Goal: Book appointment/travel/reservation

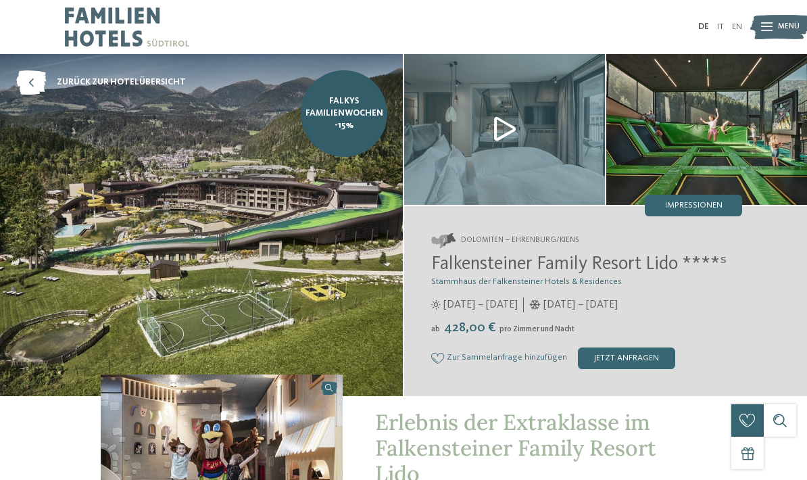
click at [41, 76] on icon at bounding box center [31, 82] width 30 height 24
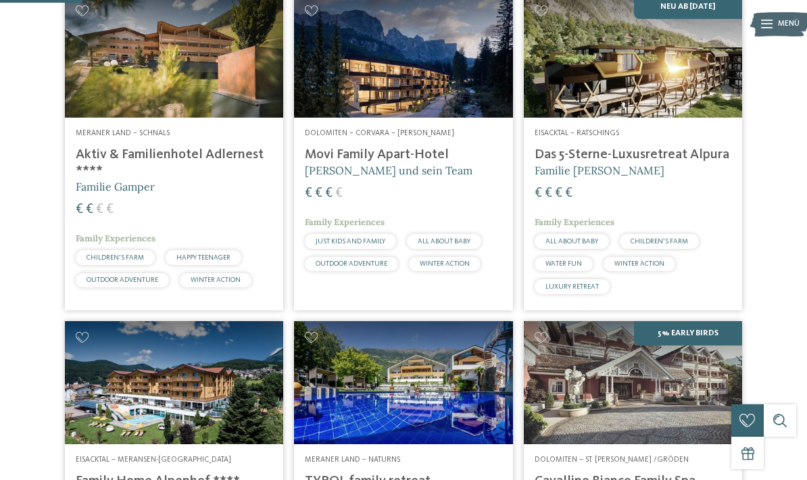
scroll to position [176, 0]
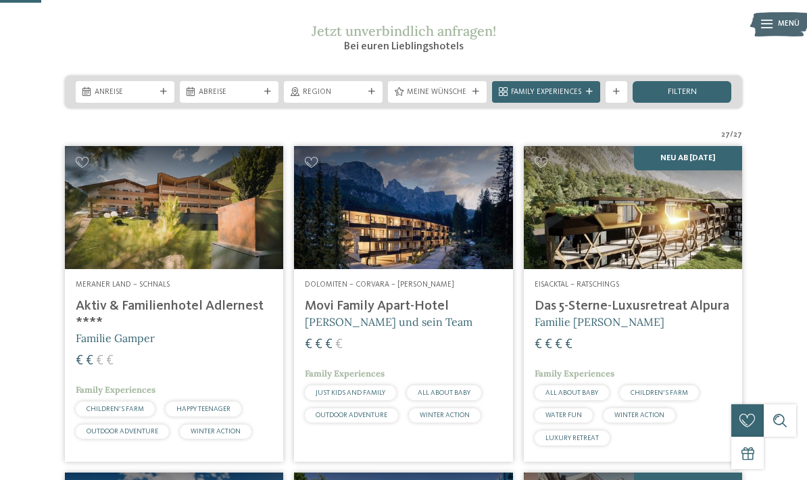
click at [148, 97] on div "Anreise" at bounding box center [125, 91] width 66 height 11
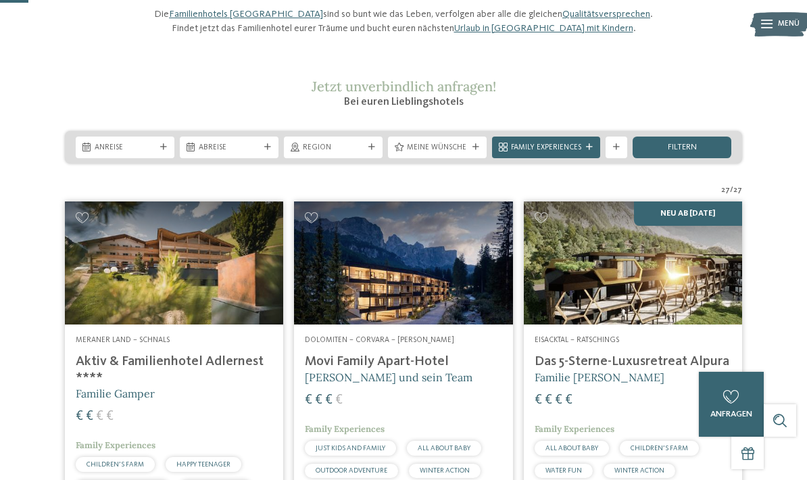
scroll to position [118, 0]
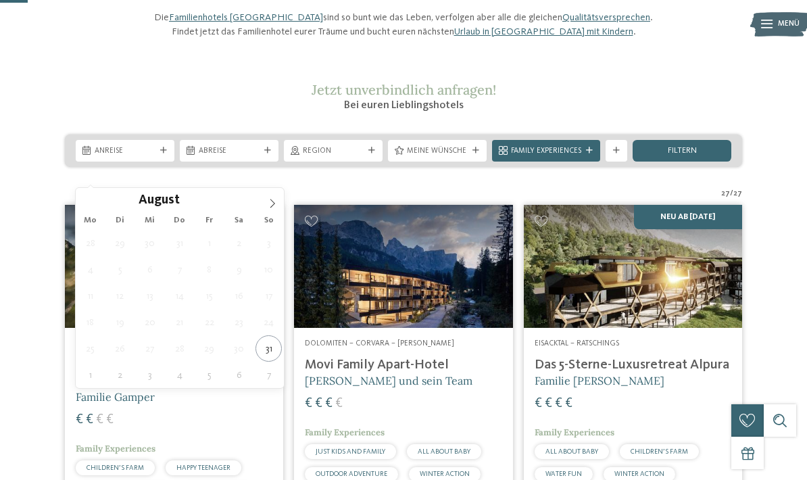
click at [277, 199] on span at bounding box center [272, 199] width 23 height 23
type div "[DATE]"
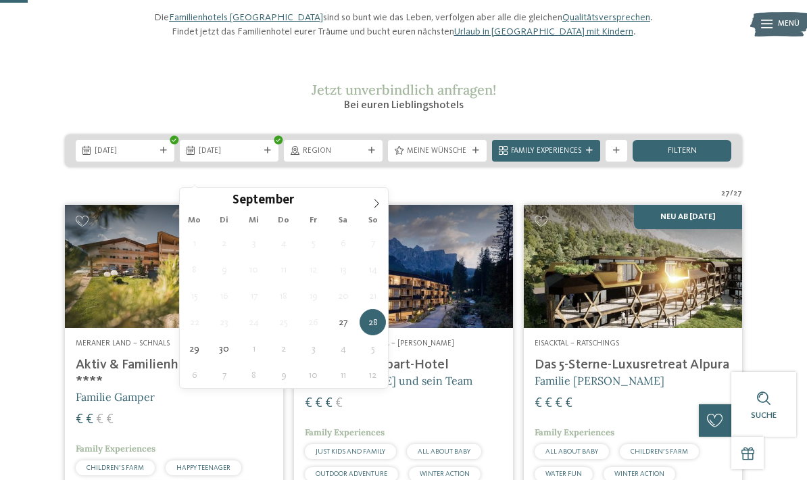
click at [373, 204] on icon at bounding box center [376, 203] width 9 height 9
type div "[DATE]"
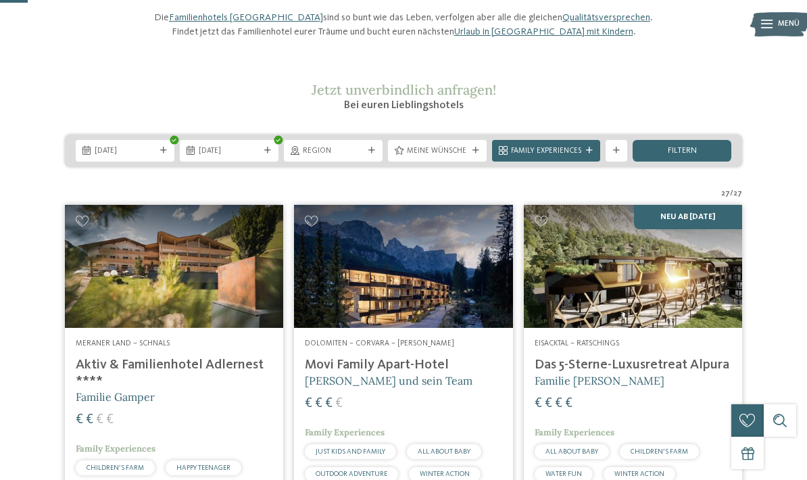
click at [368, 154] on div at bounding box center [371, 150] width 11 height 7
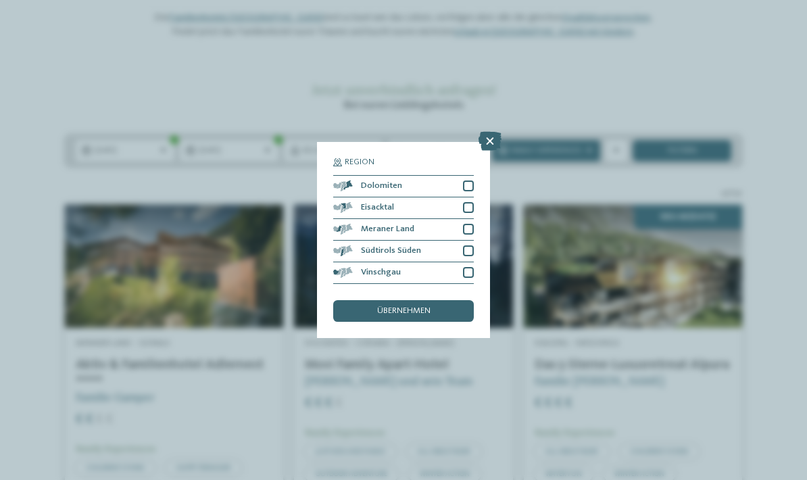
click at [489, 132] on icon at bounding box center [490, 141] width 23 height 19
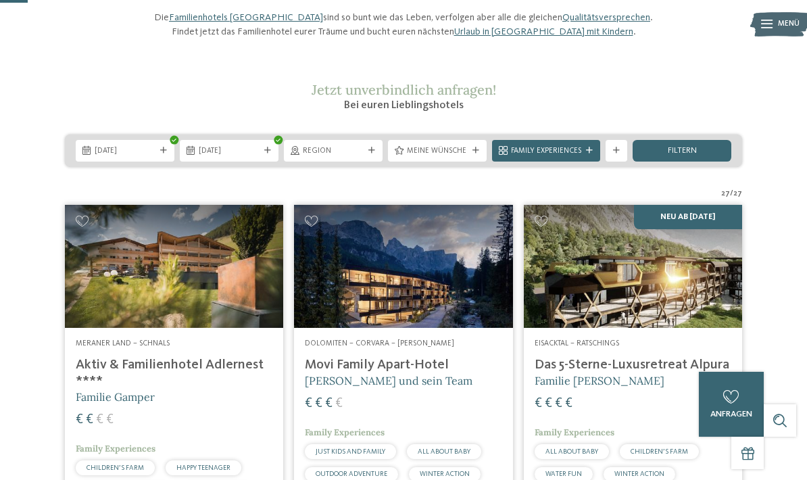
click at [690, 156] on span "filtern" at bounding box center [682, 151] width 29 height 9
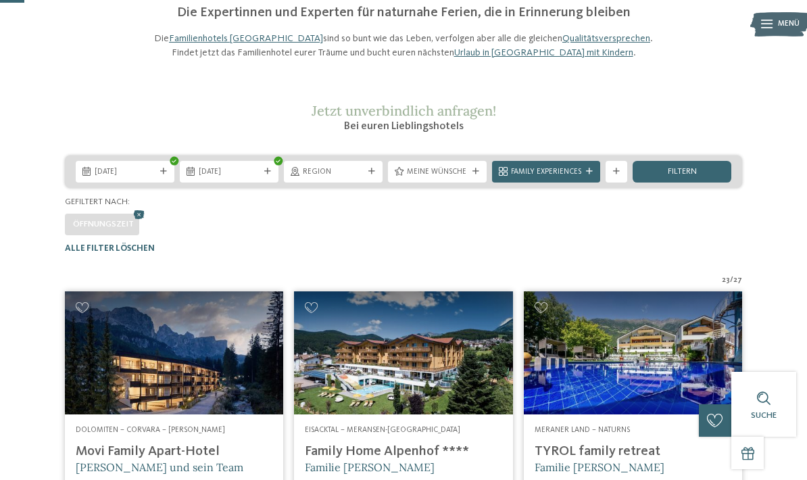
scroll to position [96, 0]
click at [141, 222] on icon at bounding box center [139, 215] width 16 height 14
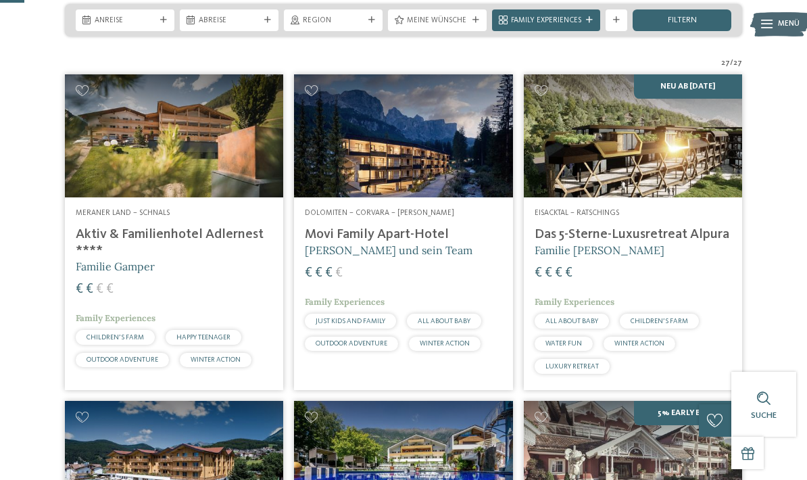
scroll to position [267, 0]
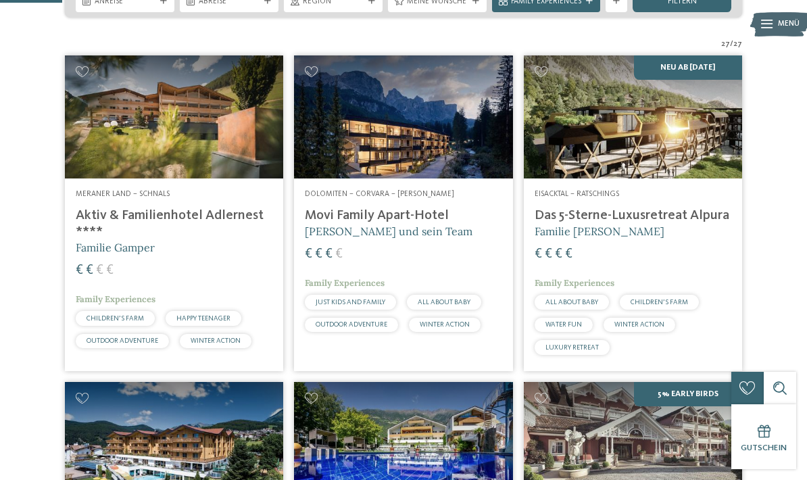
click at [139, 7] on span "Anreise" at bounding box center [125, 2] width 61 height 11
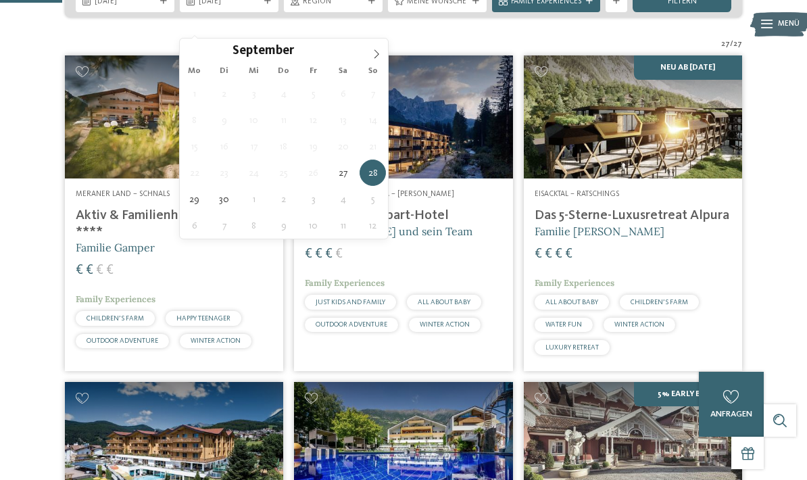
click at [378, 55] on icon at bounding box center [377, 53] width 5 height 9
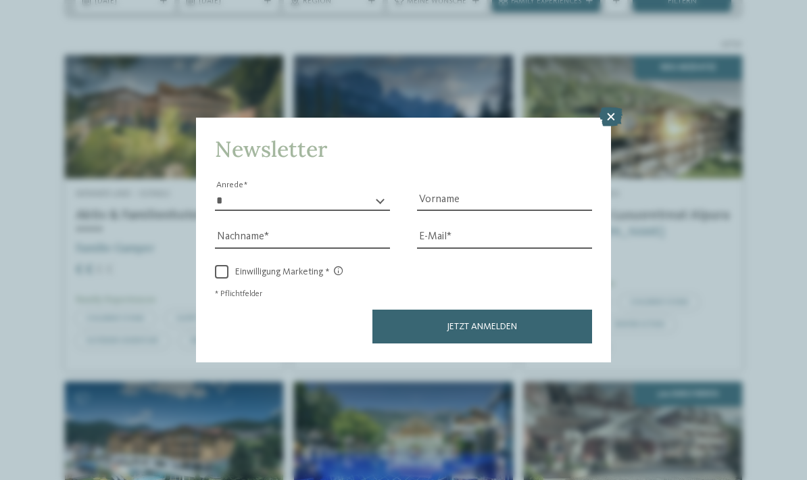
click at [612, 108] on icon at bounding box center [611, 117] width 23 height 19
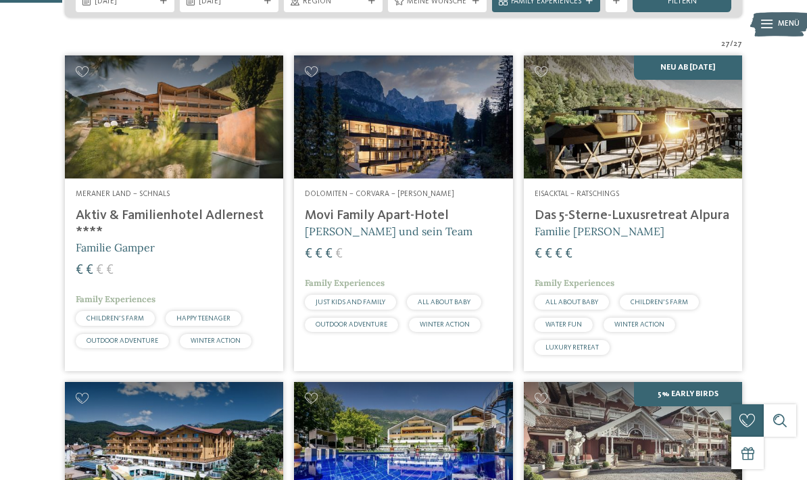
click at [697, 6] on span "filtern" at bounding box center [682, 1] width 29 height 9
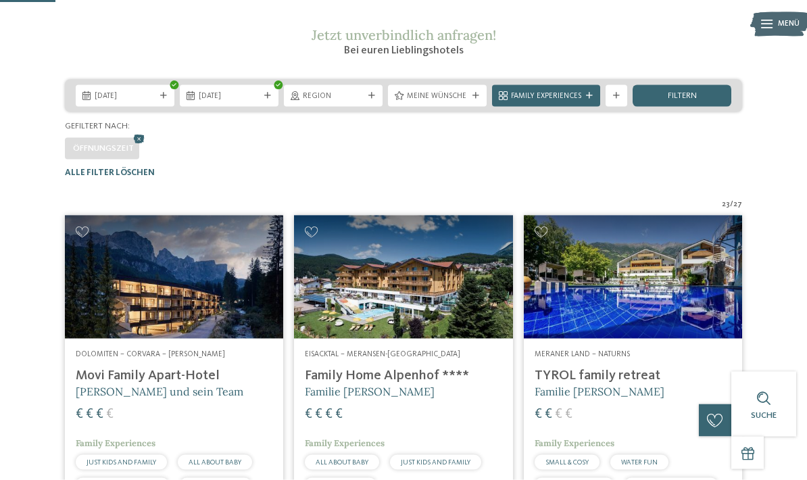
scroll to position [164, 0]
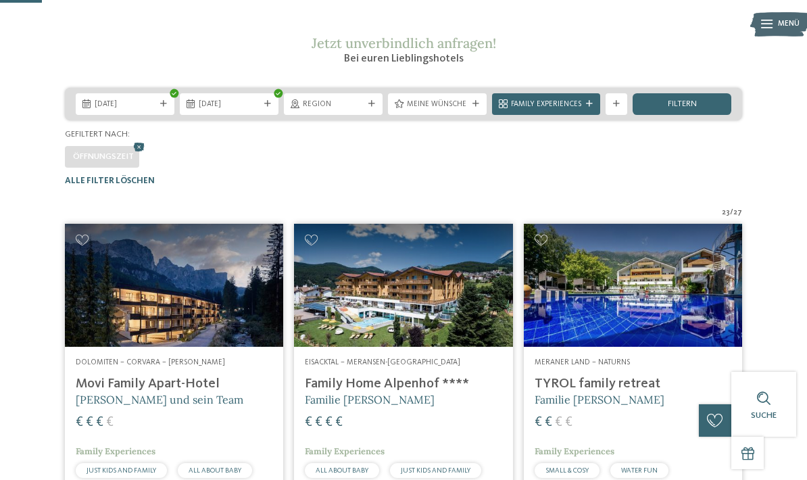
click at [138, 154] on icon at bounding box center [139, 147] width 16 height 14
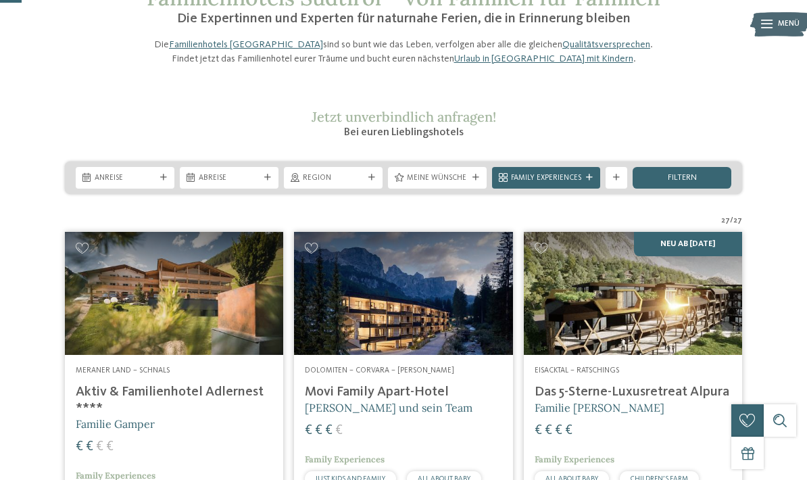
scroll to position [66, 0]
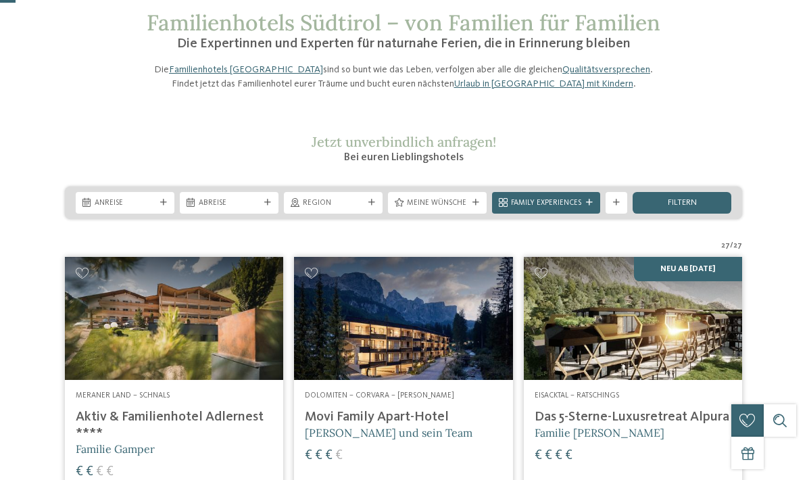
click at [147, 209] on span "Anreise" at bounding box center [125, 203] width 61 height 11
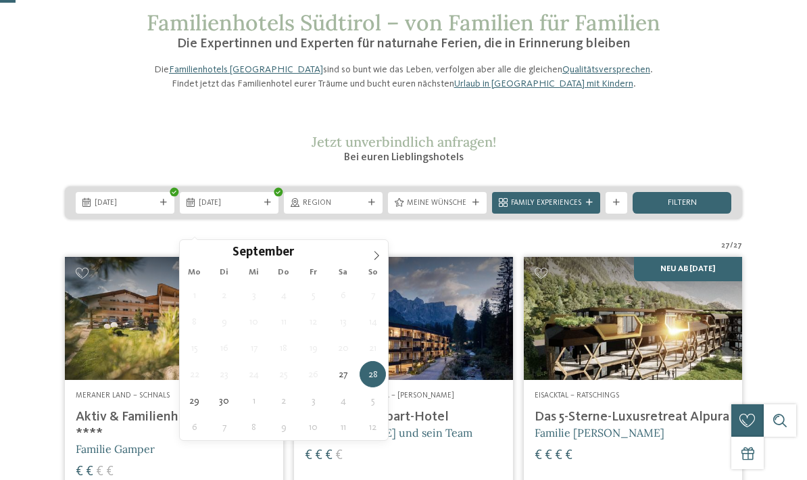
click at [380, 249] on span at bounding box center [376, 251] width 23 height 23
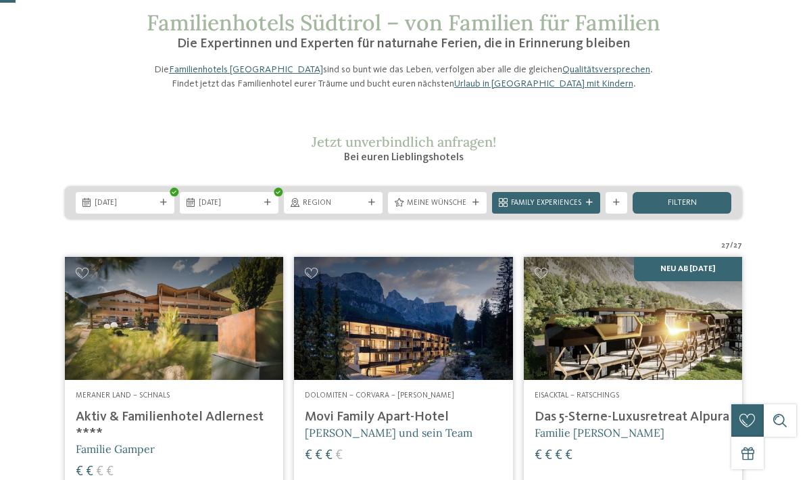
click at [615, 214] on div "Weitere Filter anzeigen" at bounding box center [617, 203] width 22 height 22
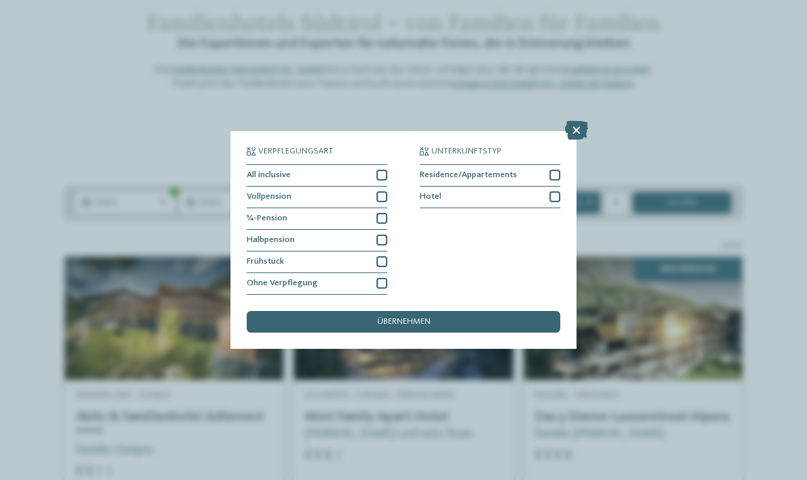
click at [471, 187] on div "Hotel" at bounding box center [490, 198] width 141 height 22
click at [383, 235] on div at bounding box center [382, 240] width 11 height 11
click at [384, 208] on div "¾-Pension" at bounding box center [317, 219] width 141 height 22
click at [379, 187] on div "Vollpension" at bounding box center [317, 198] width 141 height 22
click at [387, 165] on div "All inclusive" at bounding box center [317, 176] width 141 height 22
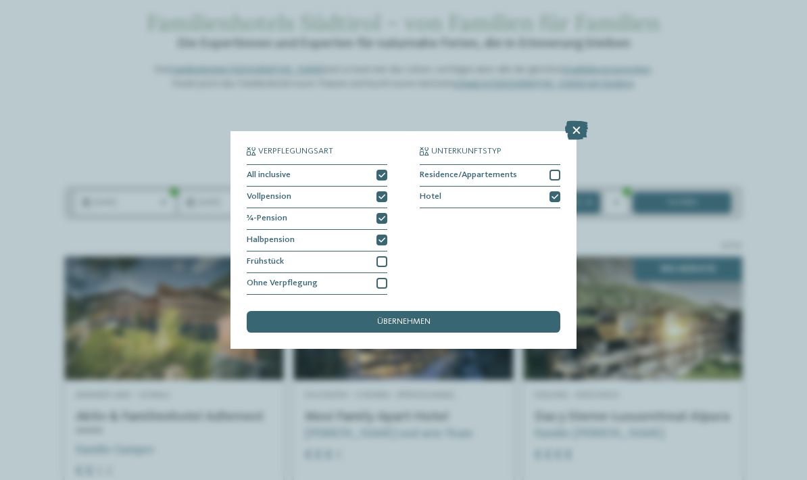
click at [536, 311] on div "übernehmen" at bounding box center [404, 322] width 314 height 22
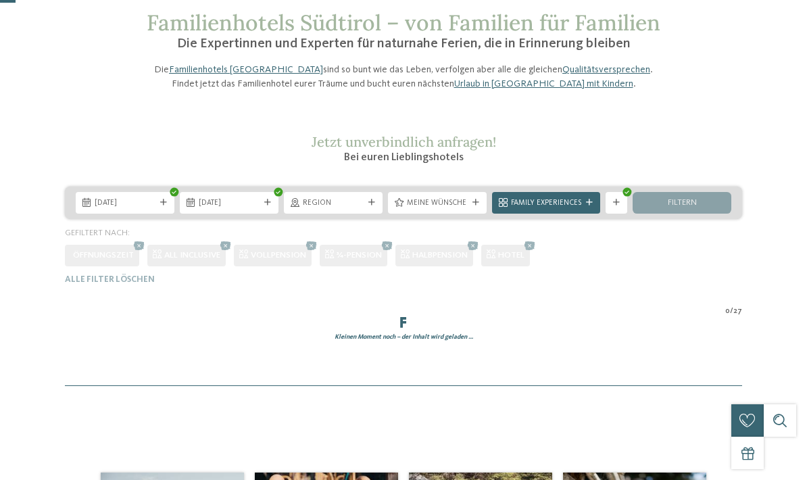
click at [535, 271] on div "[DATE] [DATE] Region" at bounding box center [403, 236] width 807 height 98
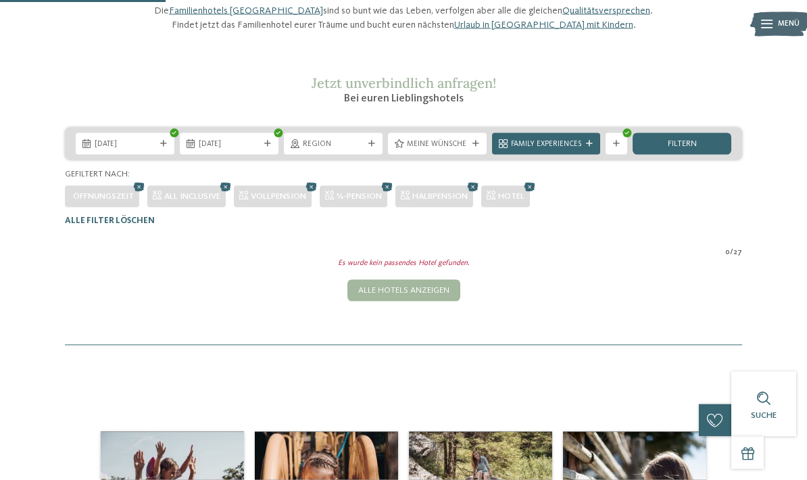
scroll to position [125, 0]
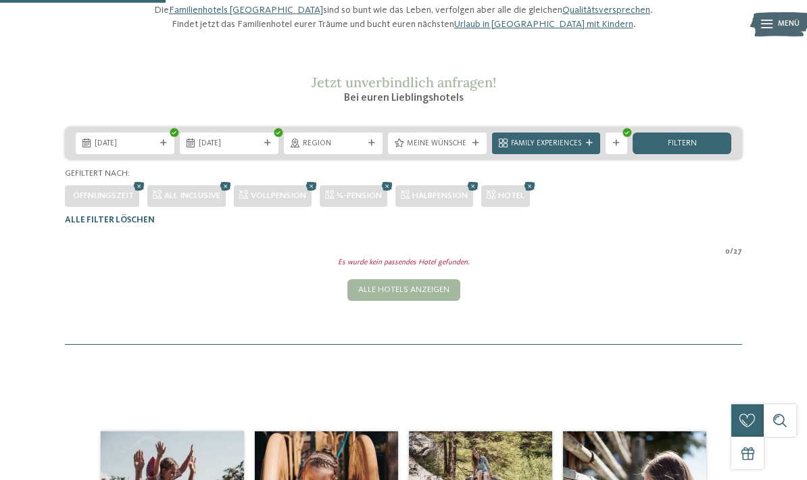
click at [135, 193] on icon at bounding box center [139, 186] width 16 height 14
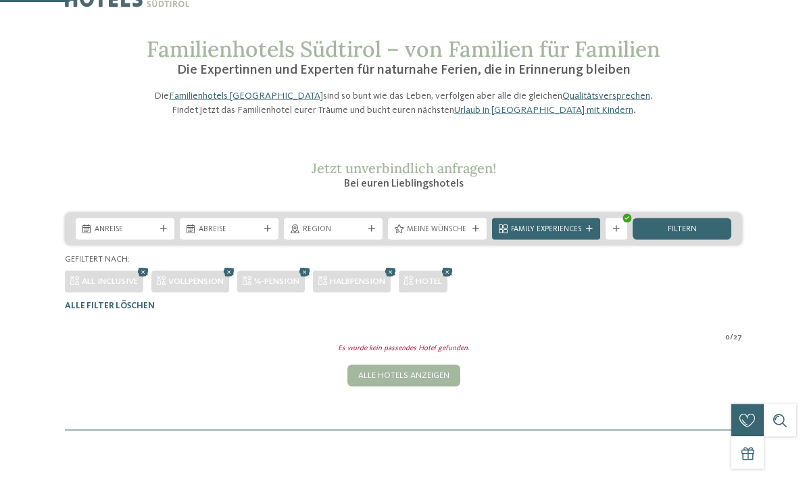
scroll to position [55, 0]
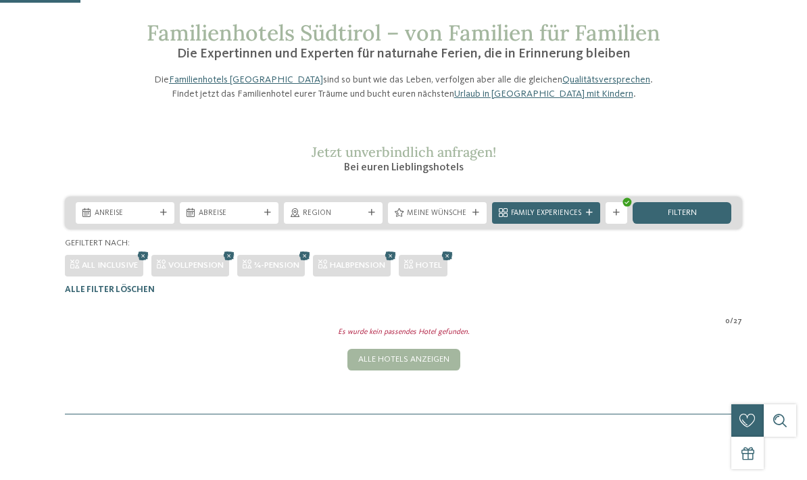
click at [423, 371] on div "Alle Hotels anzeigen" at bounding box center [404, 360] width 113 height 22
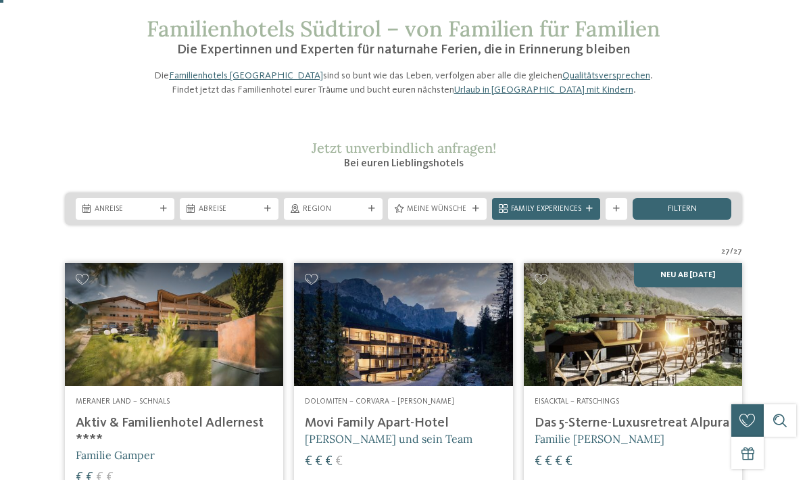
scroll to position [0, 0]
